Goal: Navigation & Orientation: Find specific page/section

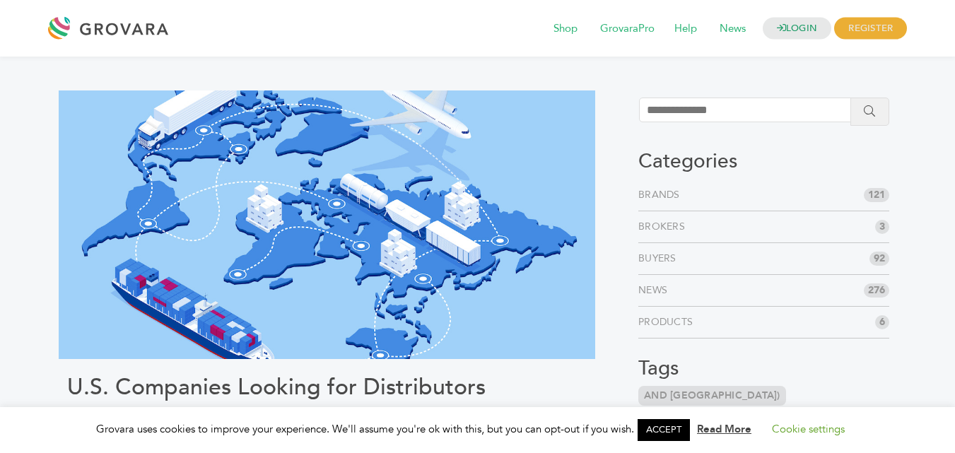
click at [669, 192] on link "Brands" at bounding box center [662, 195] width 47 height 14
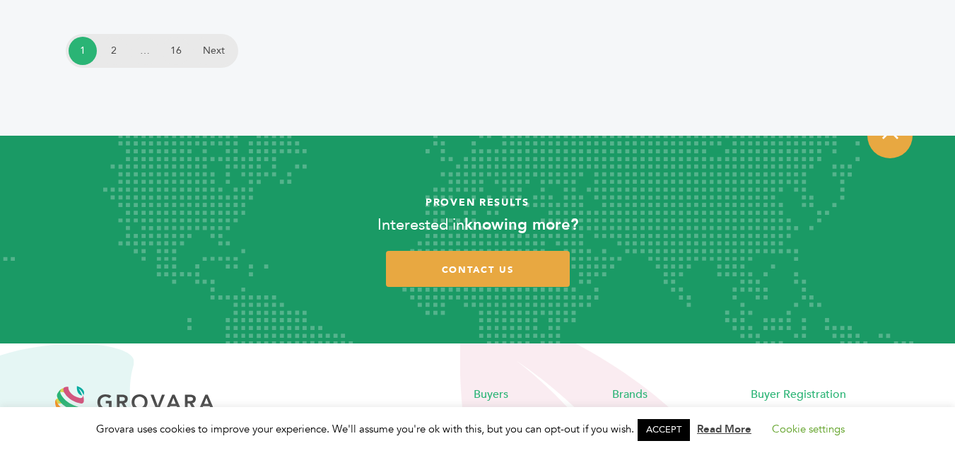
scroll to position [2673, 0]
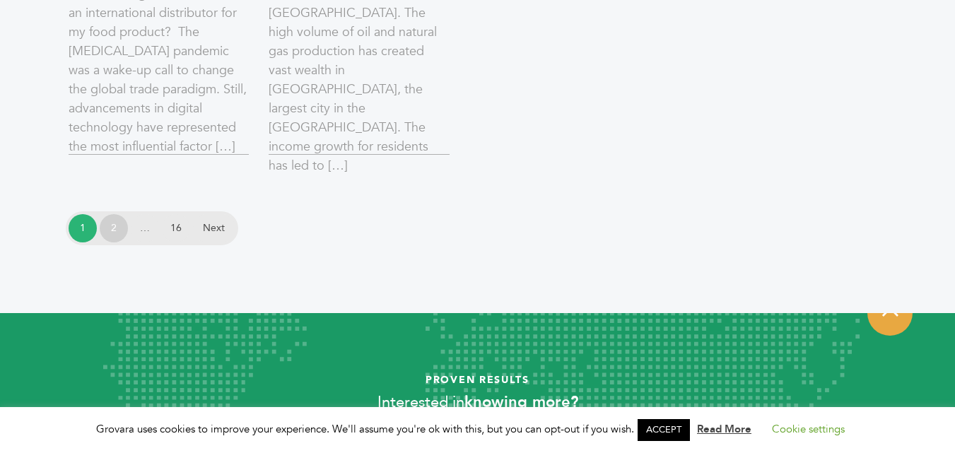
click at [116, 225] on link "2" at bounding box center [114, 228] width 28 height 28
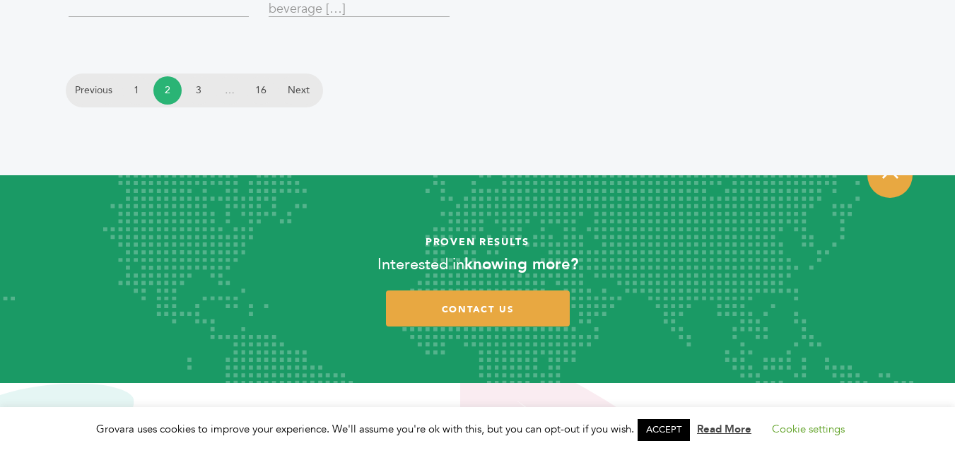
scroll to position [2688, 0]
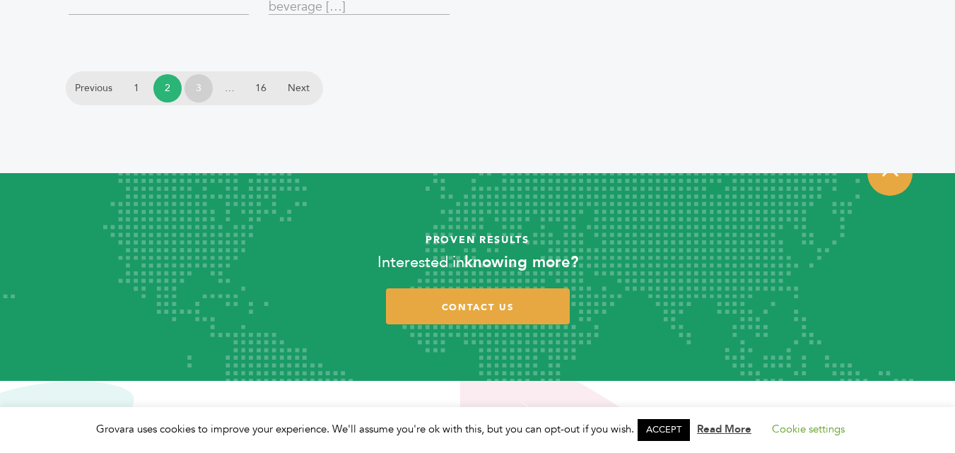
click at [204, 85] on link "3" at bounding box center [199, 88] width 28 height 28
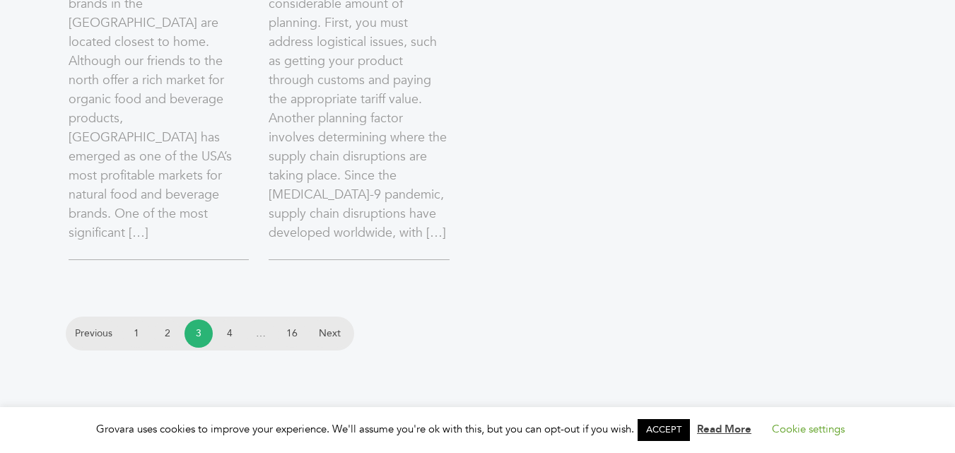
scroll to position [2688, 0]
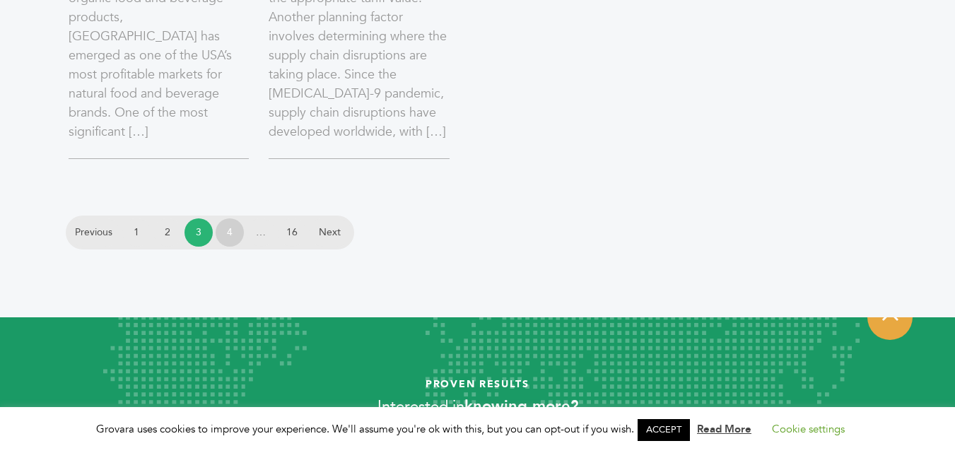
click at [232, 226] on link "4" at bounding box center [230, 233] width 28 height 28
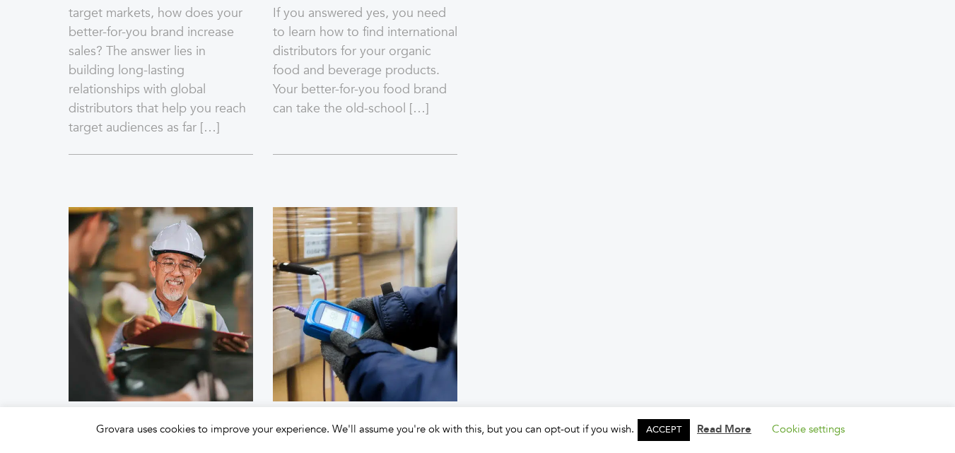
scroll to position [1697, 0]
